Goal: Task Accomplishment & Management: Use online tool/utility

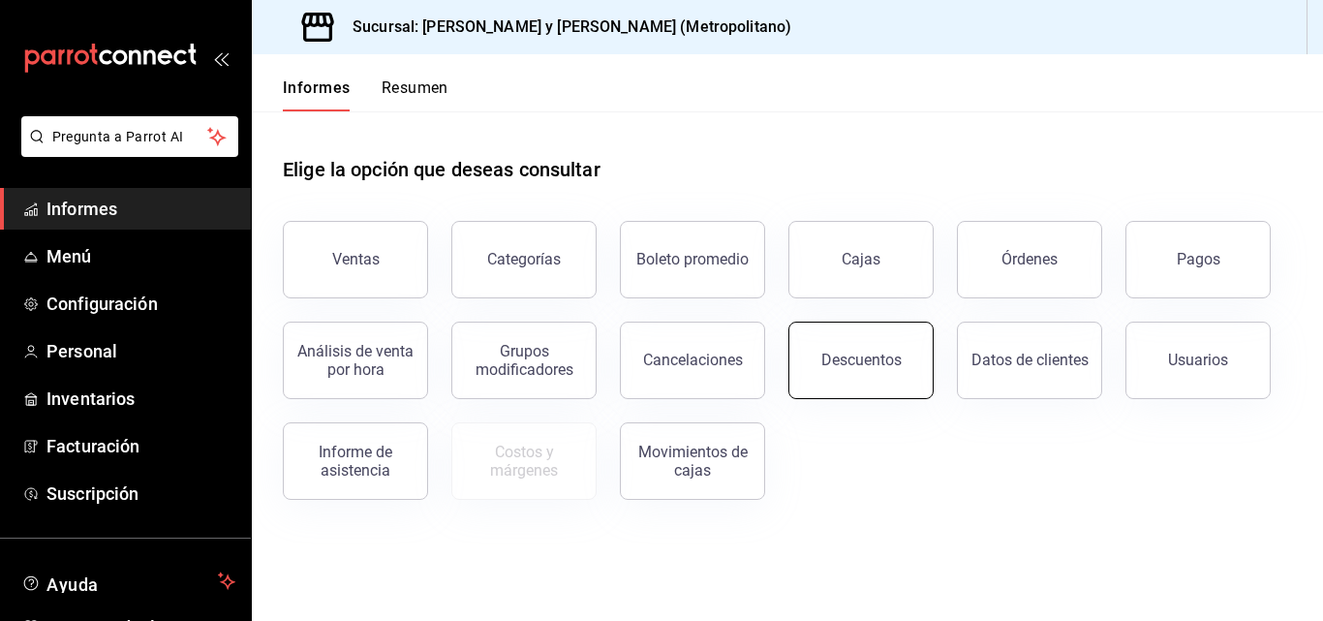
click at [901, 334] on button "Descuentos" at bounding box center [860, 360] width 145 height 77
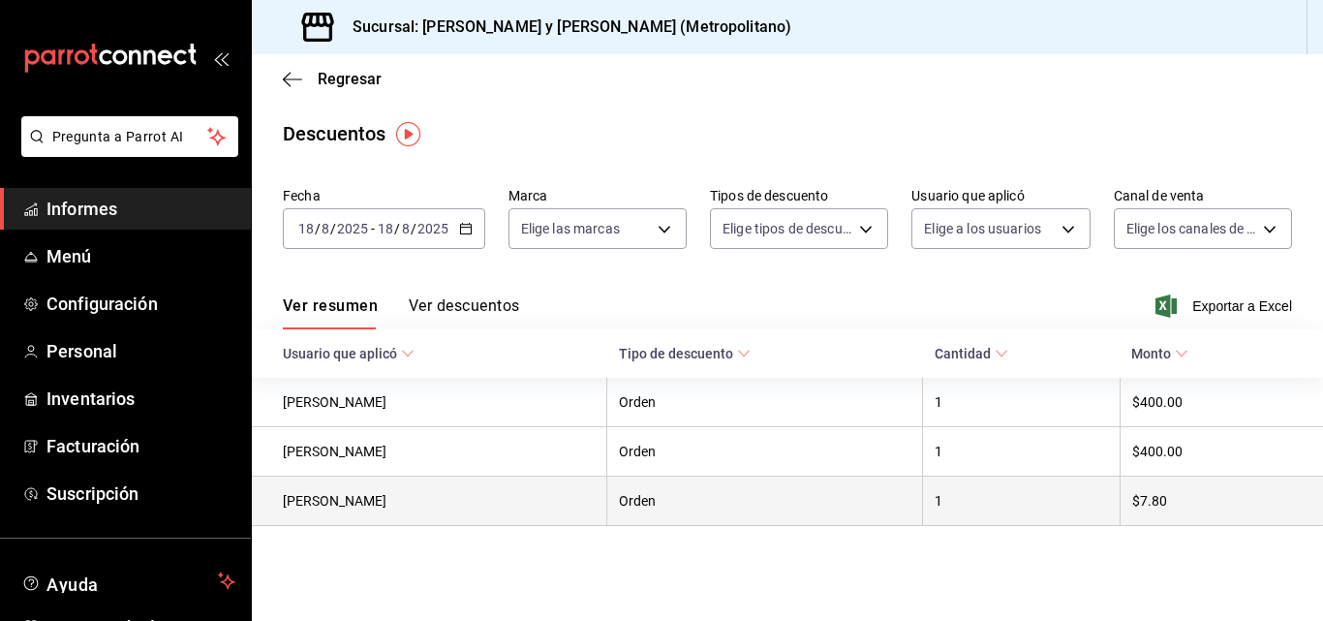
click at [1022, 506] on th "1" at bounding box center [1022, 500] width 198 height 49
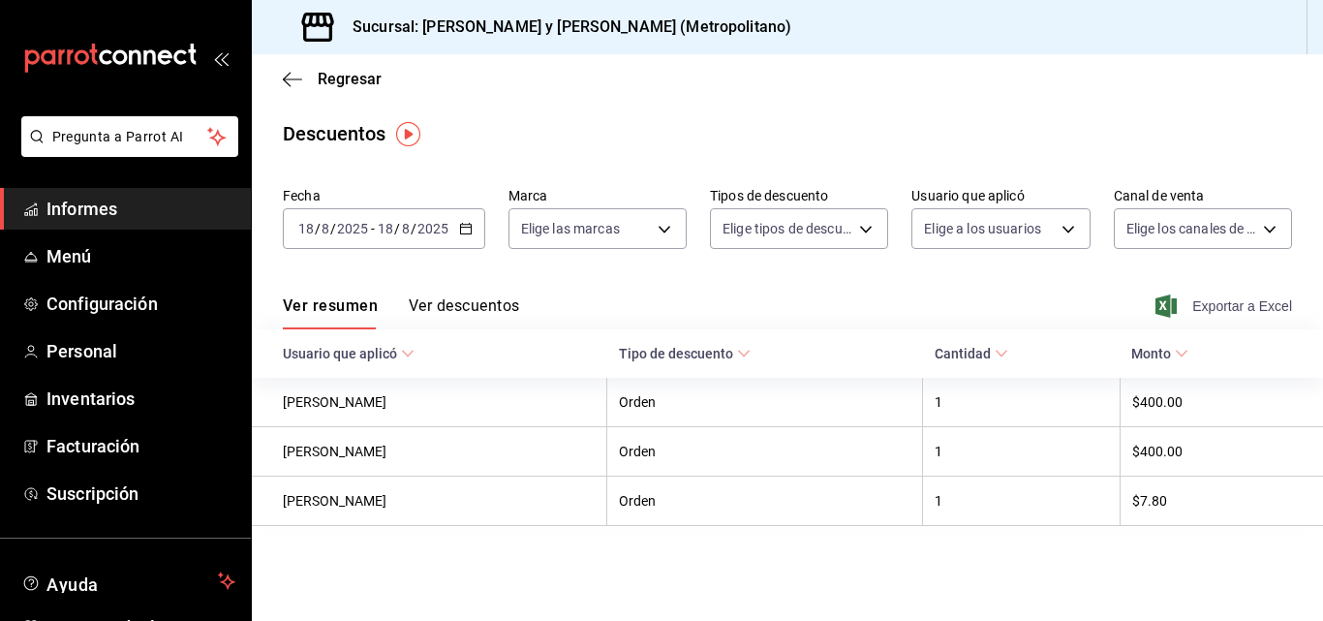
click at [1256, 309] on font "Exportar a Excel" at bounding box center [1242, 305] width 100 height 15
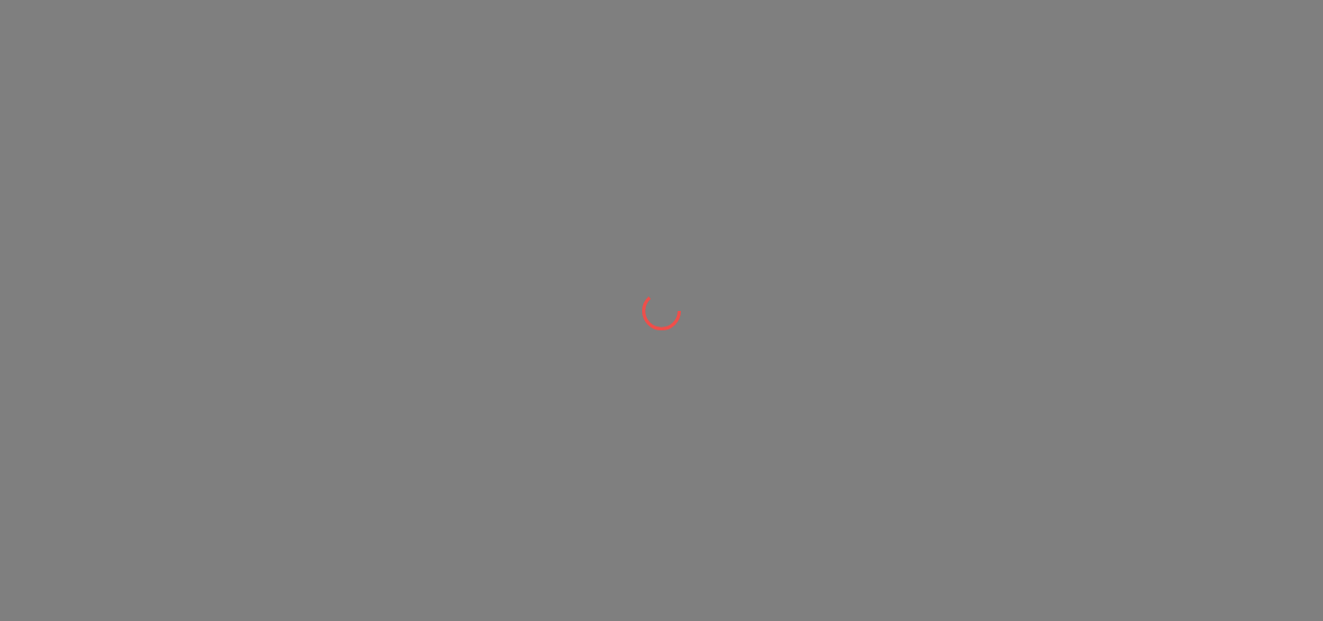
click at [721, 358] on div at bounding box center [661, 310] width 1323 height 621
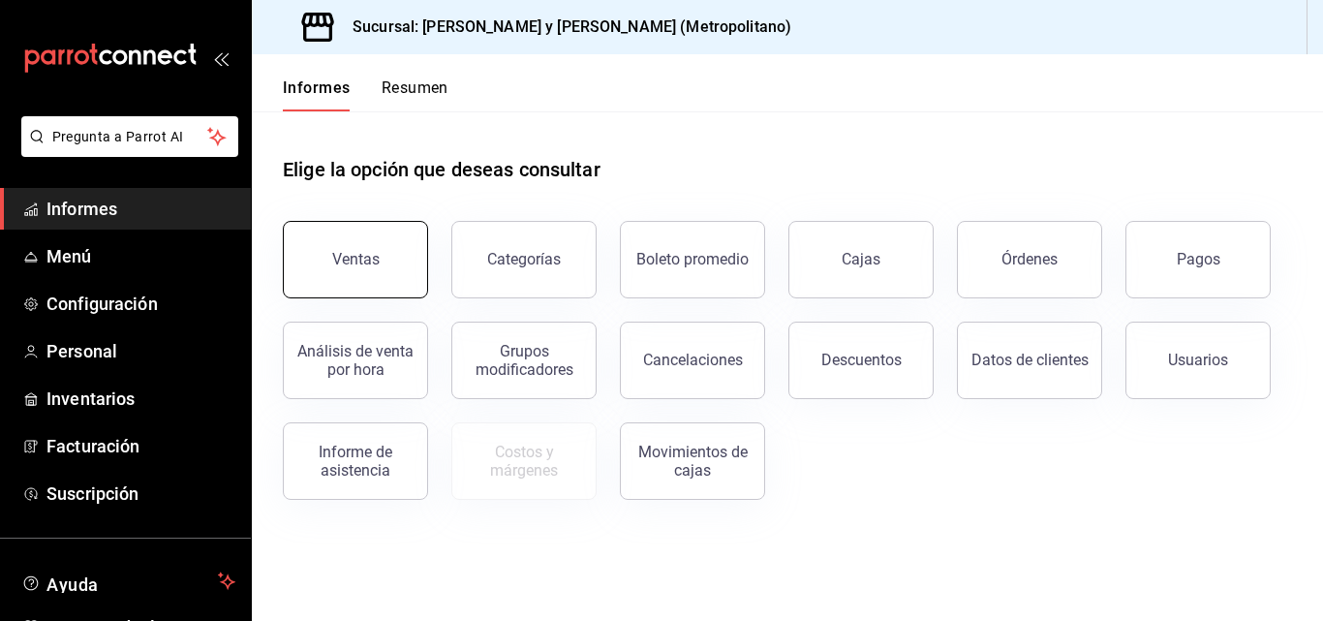
click at [417, 211] on div "Ventas" at bounding box center [344, 248] width 169 height 101
click at [383, 292] on button "Ventas" at bounding box center [355, 259] width 145 height 77
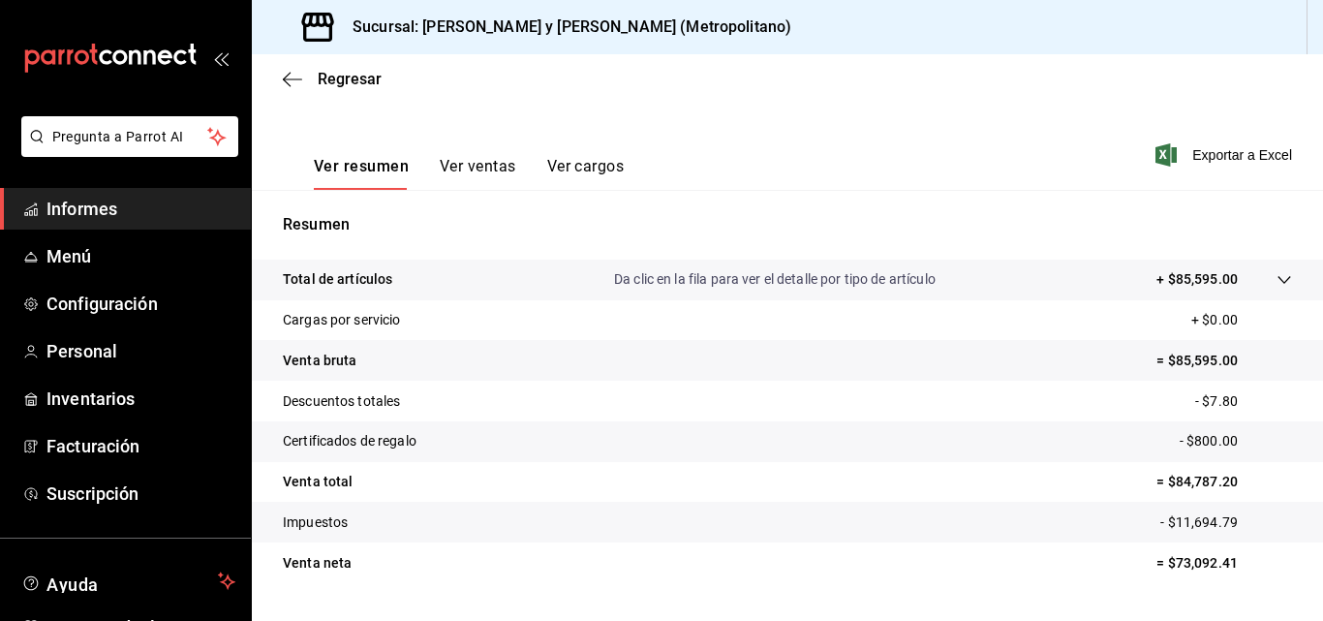
scroll to position [291, 0]
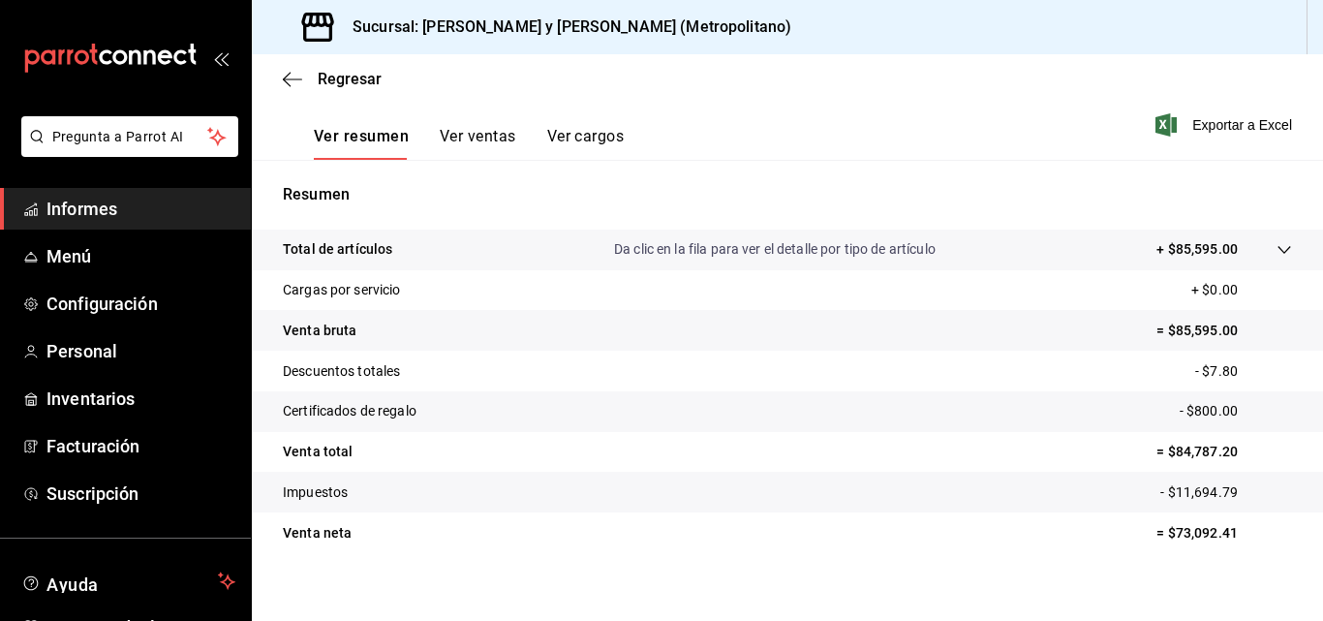
click at [465, 149] on button "Ver ventas" at bounding box center [478, 143] width 77 height 34
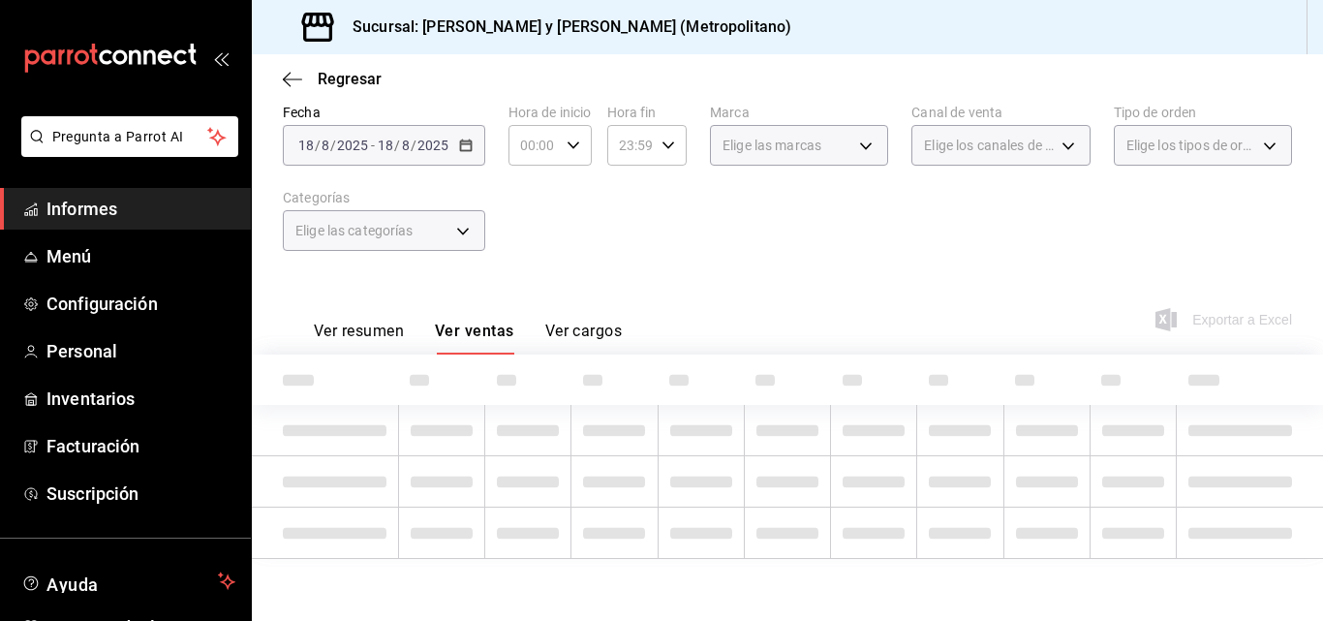
scroll to position [291, 0]
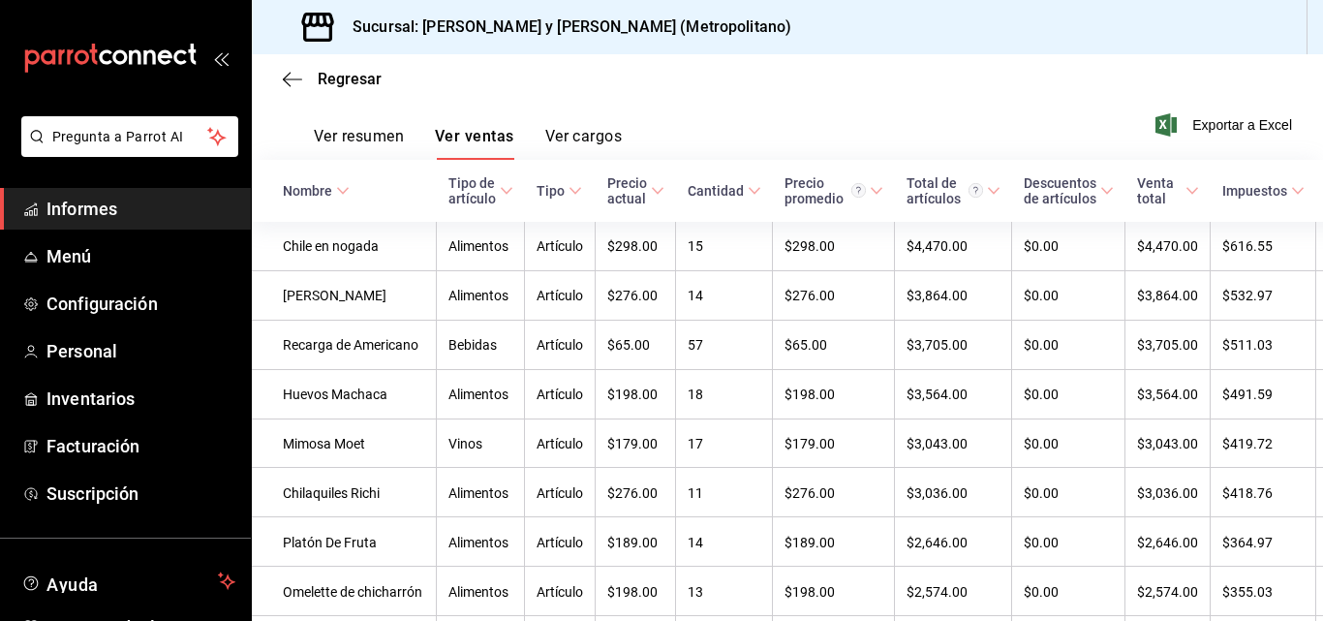
click at [353, 122] on div "Ver resumen Ver ventas Ver cargos" at bounding box center [452, 131] width 339 height 57
click at [358, 137] on font "Ver resumen" at bounding box center [359, 136] width 90 height 18
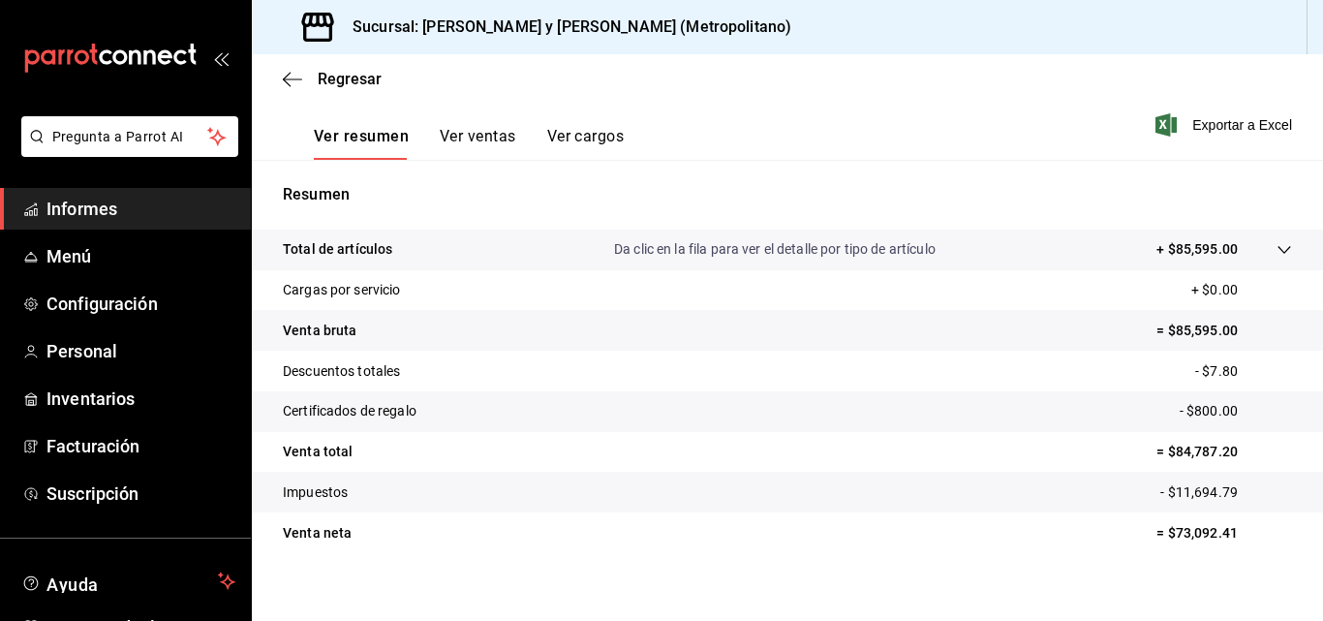
click at [1278, 252] on tr "Total de artículos Da clic en la fila para ver el detalle por tipo de artículo …" at bounding box center [787, 250] width 1071 height 41
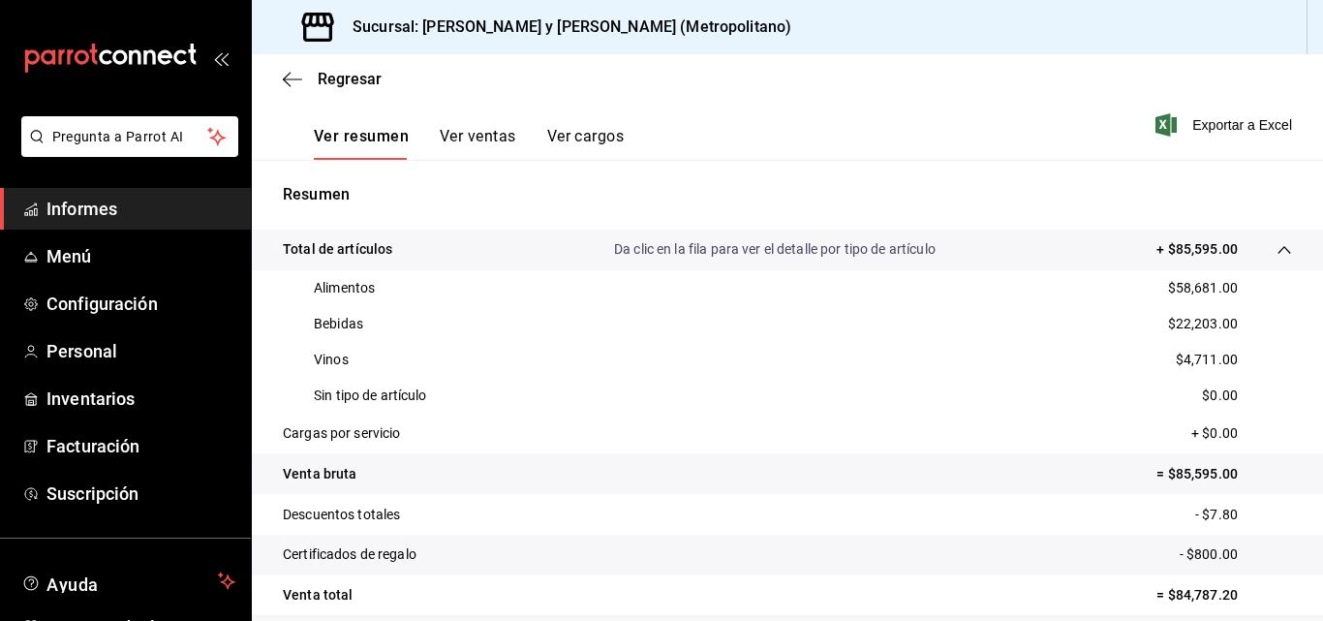
click at [1202, 385] on p "$0.00" at bounding box center [1220, 395] width 36 height 20
click at [1183, 363] on font "$4,711.00" at bounding box center [1207, 359] width 62 height 15
click at [525, 306] on div "Bebidas $22,203.00" at bounding box center [787, 324] width 1009 height 36
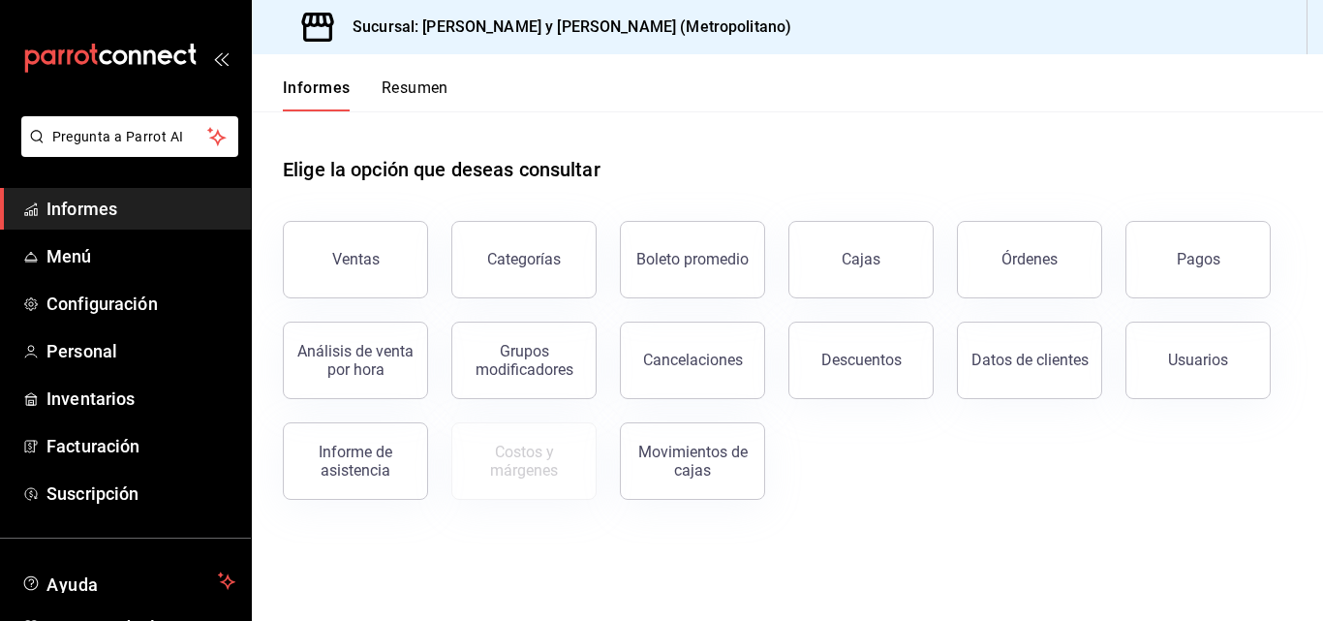
click at [1173, 301] on div "Usuarios" at bounding box center [1186, 348] width 169 height 101
drag, startPoint x: 1040, startPoint y: 48, endPoint x: 1038, endPoint y: 160, distance: 111.4
click at [1039, 48] on div "Sucursal: [PERSON_NAME] y [PERSON_NAME] (Metropolitano)" at bounding box center [787, 27] width 1071 height 54
click at [913, 354] on button "Descuentos" at bounding box center [860, 360] width 145 height 77
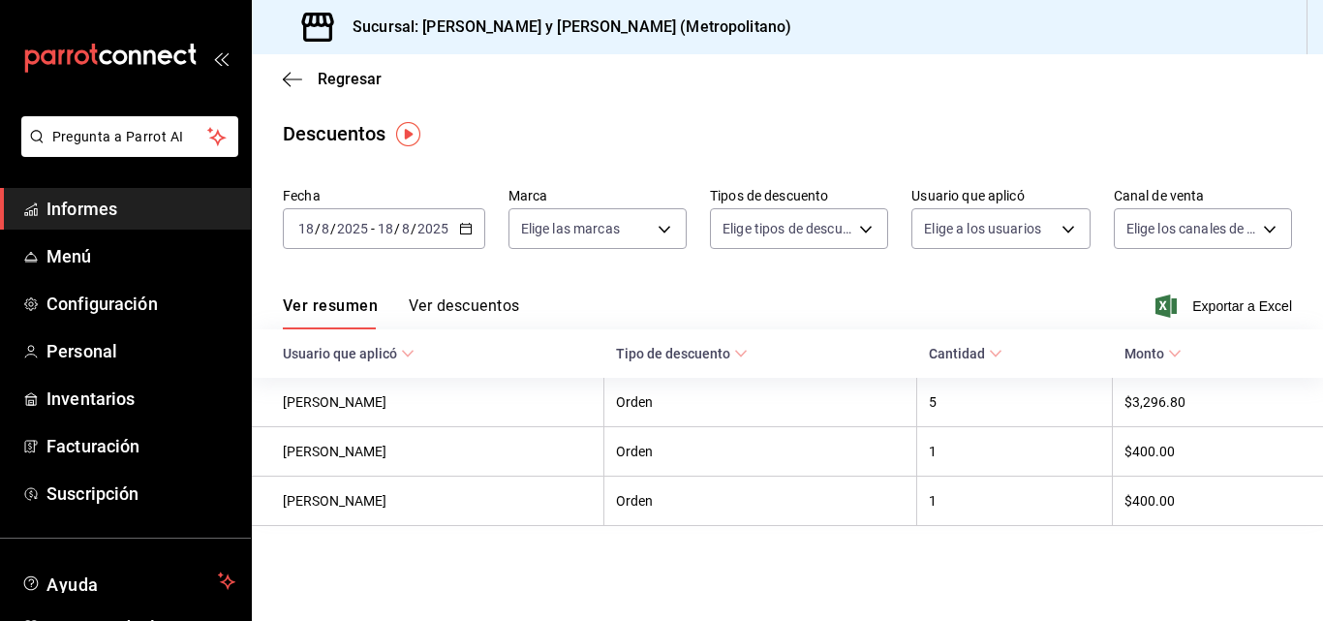
click at [1212, 298] on span "Exportar a Excel" at bounding box center [1225, 305] width 133 height 23
